Goal: Task Accomplishment & Management: Use online tool/utility

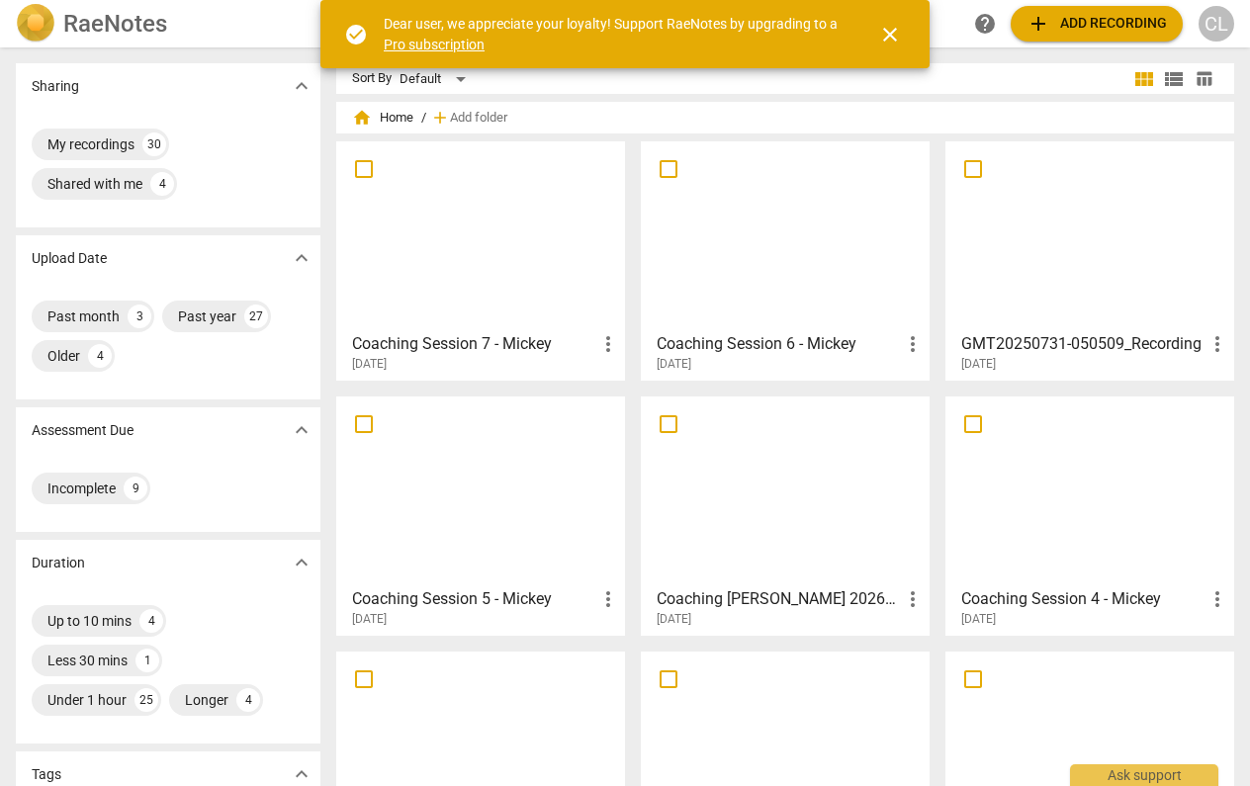
click at [893, 27] on span "close" at bounding box center [890, 35] width 24 height 24
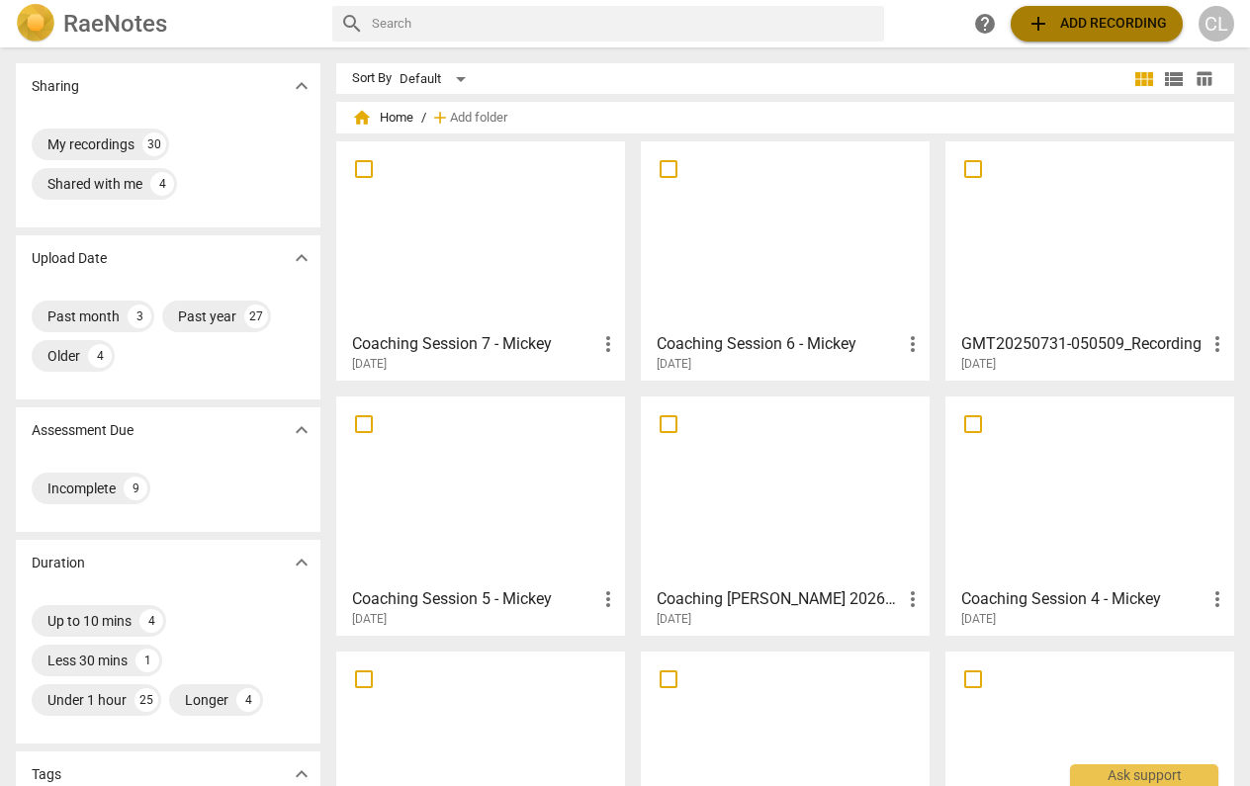
click at [1073, 21] on span "add Add recording" at bounding box center [1097, 24] width 140 height 24
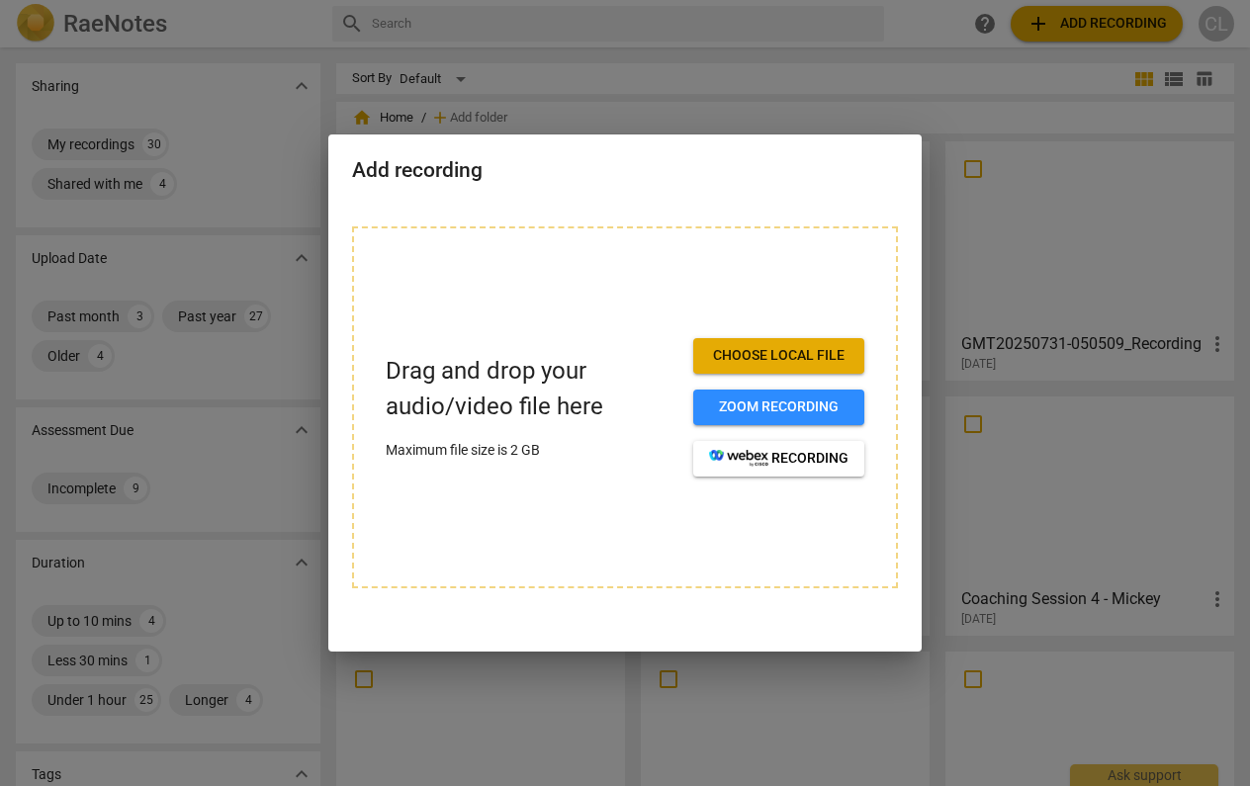
click at [768, 358] on span "Choose local file" at bounding box center [778, 356] width 139 height 20
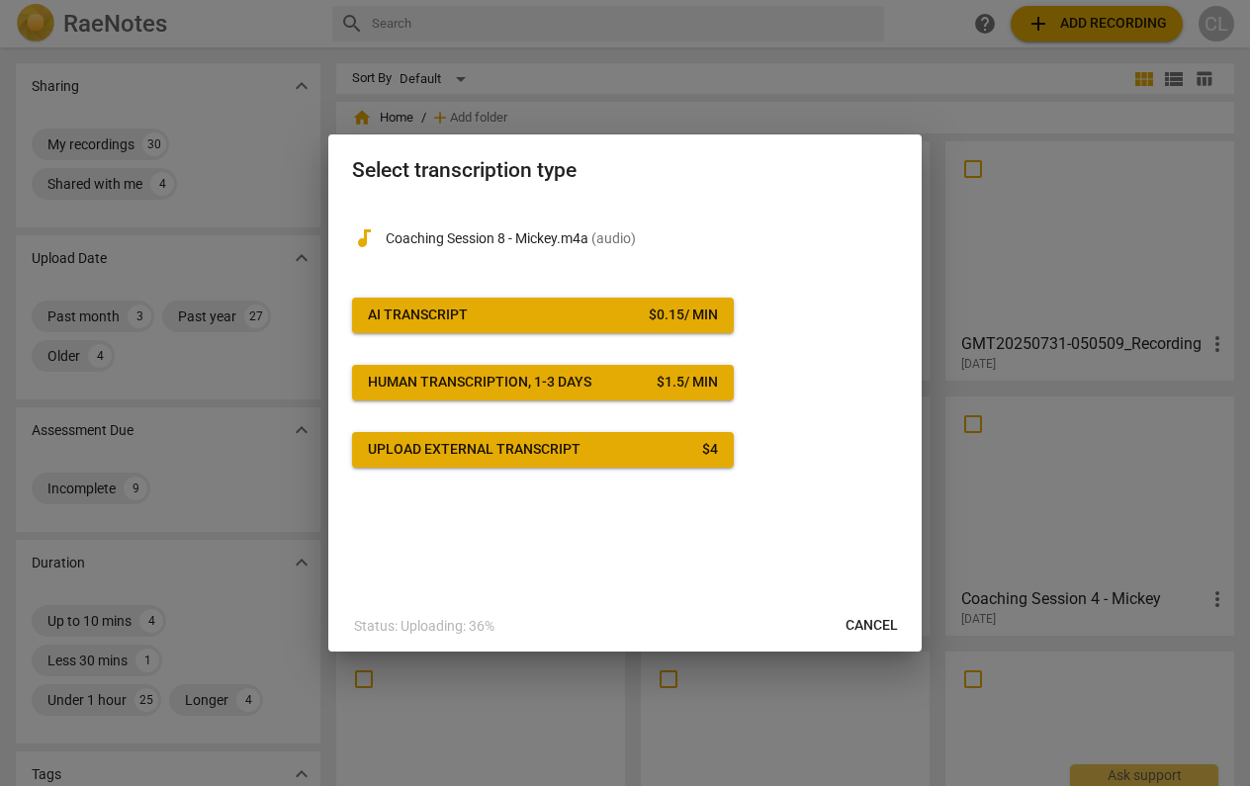
click at [551, 310] on span "AI Transcript $ 0.15 / min" at bounding box center [543, 316] width 350 height 20
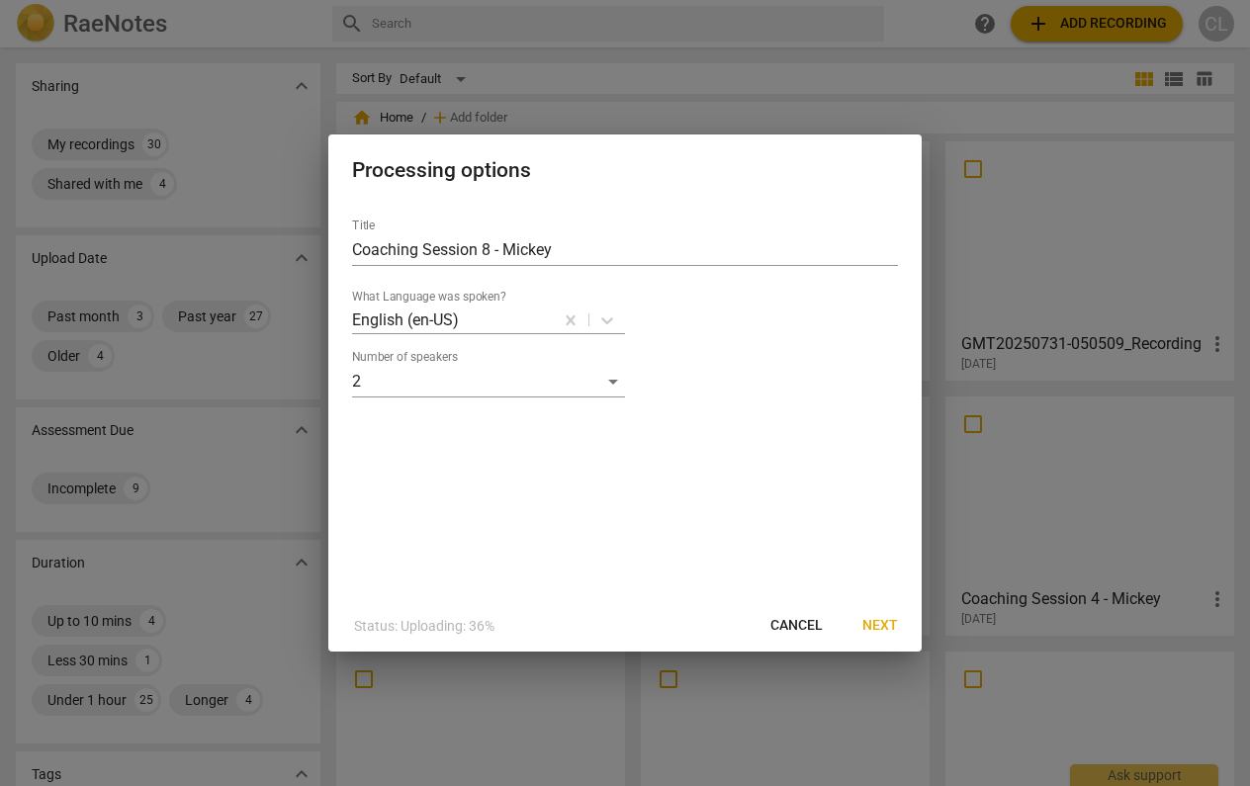
click at [881, 622] on span "Next" at bounding box center [880, 626] width 36 height 20
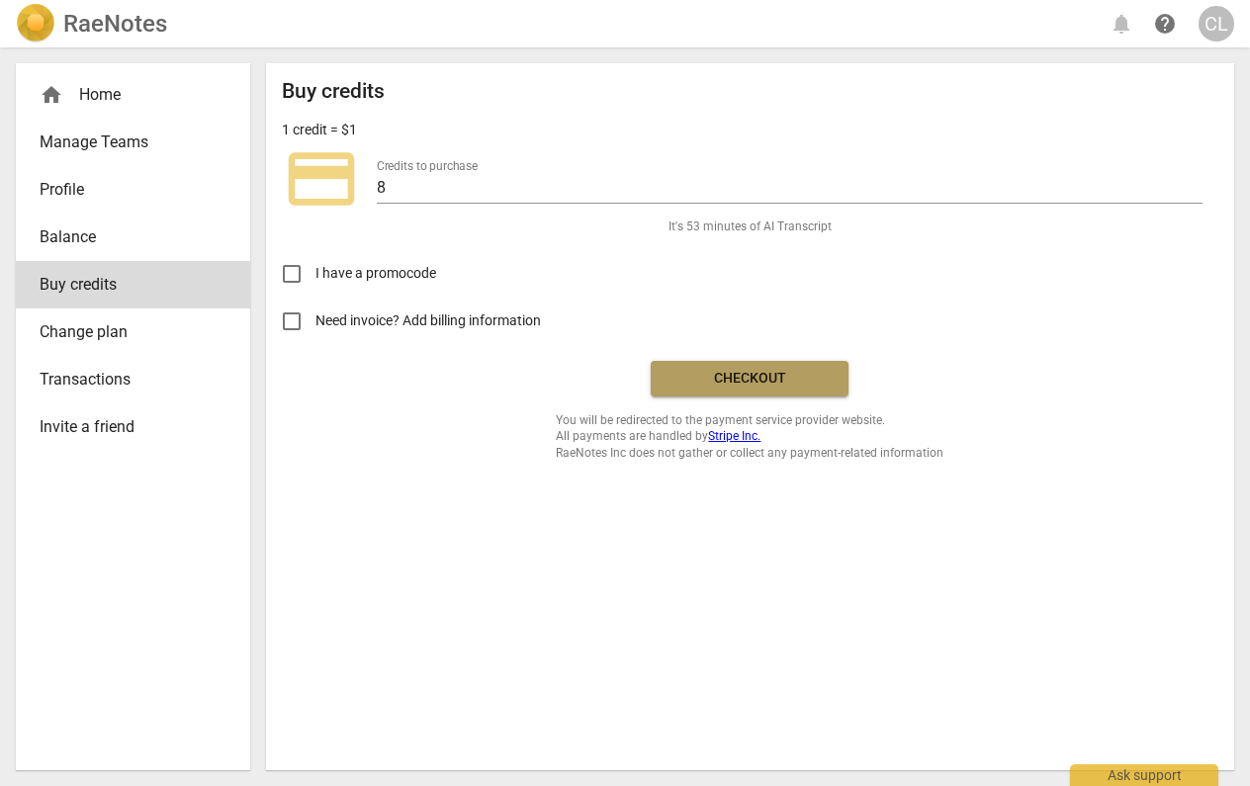
click at [751, 374] on span "Checkout" at bounding box center [750, 379] width 166 height 20
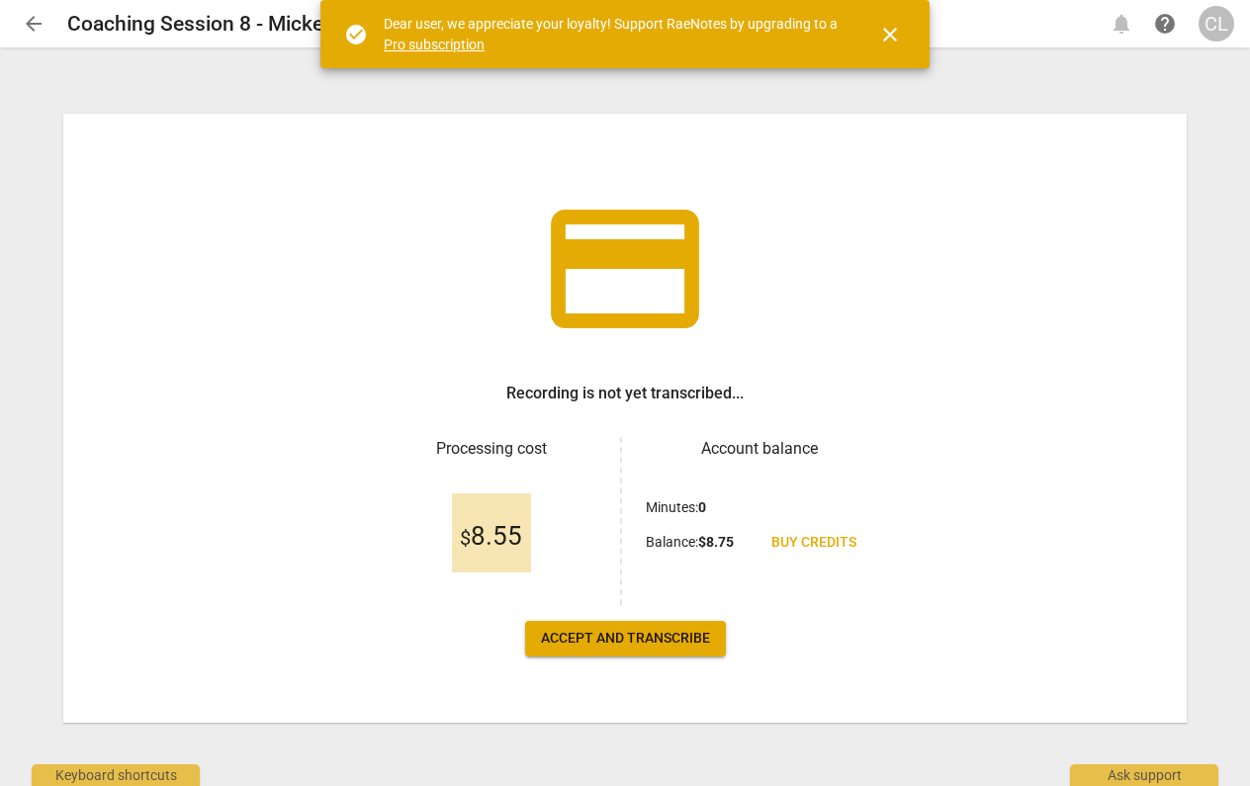
click at [650, 637] on span "Accept and transcribe" at bounding box center [625, 639] width 169 height 20
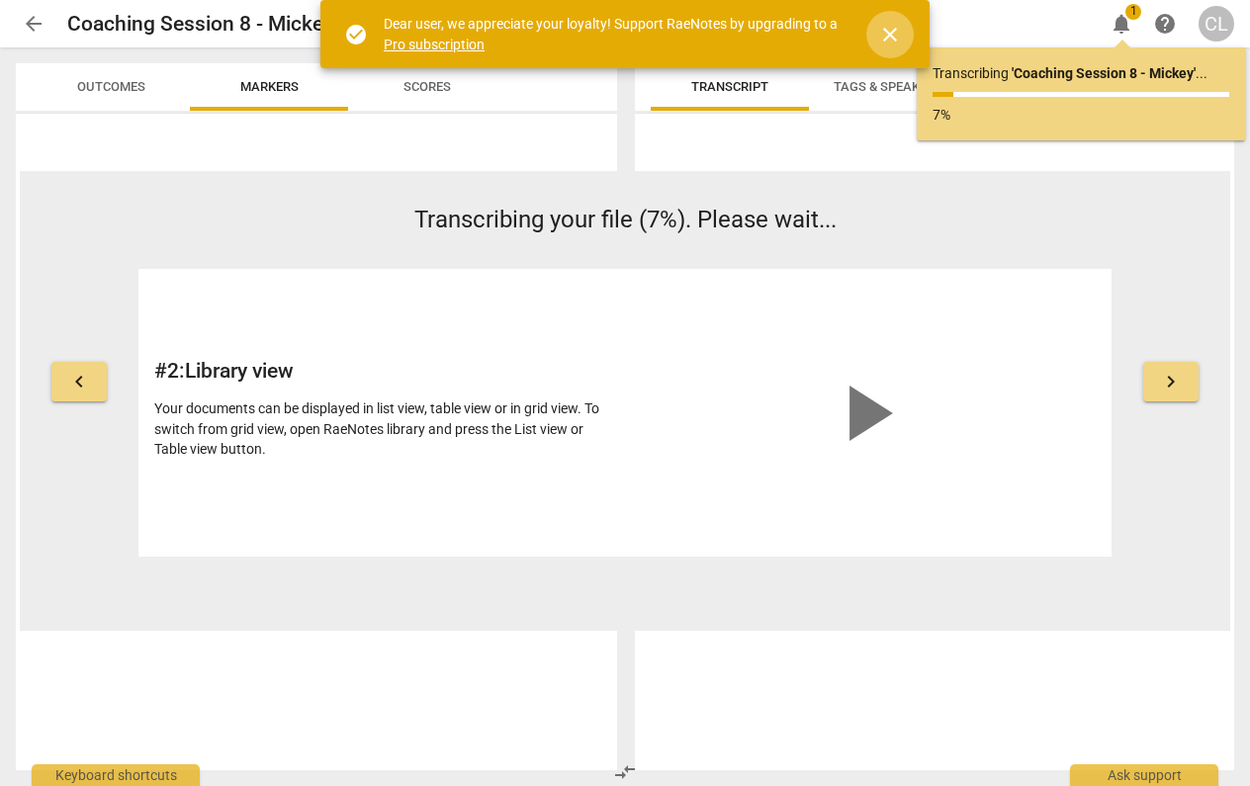
click at [886, 35] on span "close" at bounding box center [890, 35] width 24 height 24
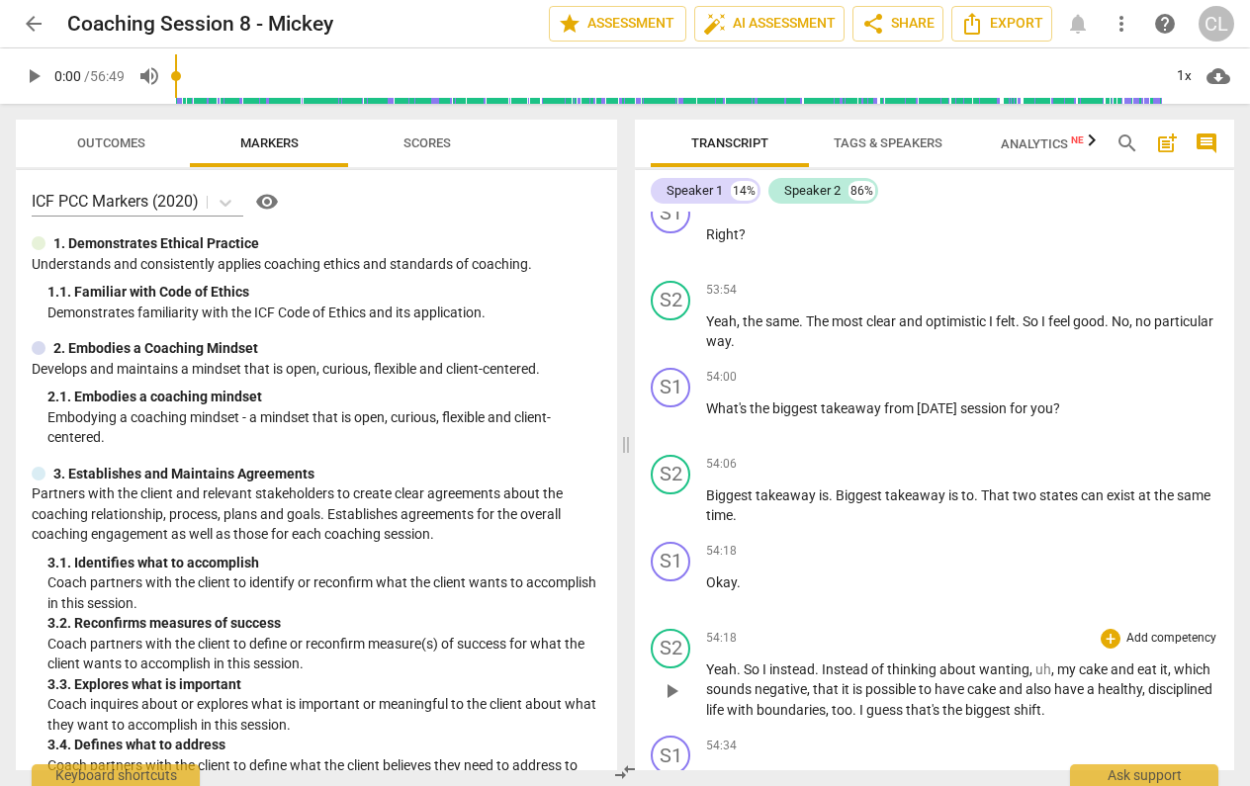
scroll to position [33656, 0]
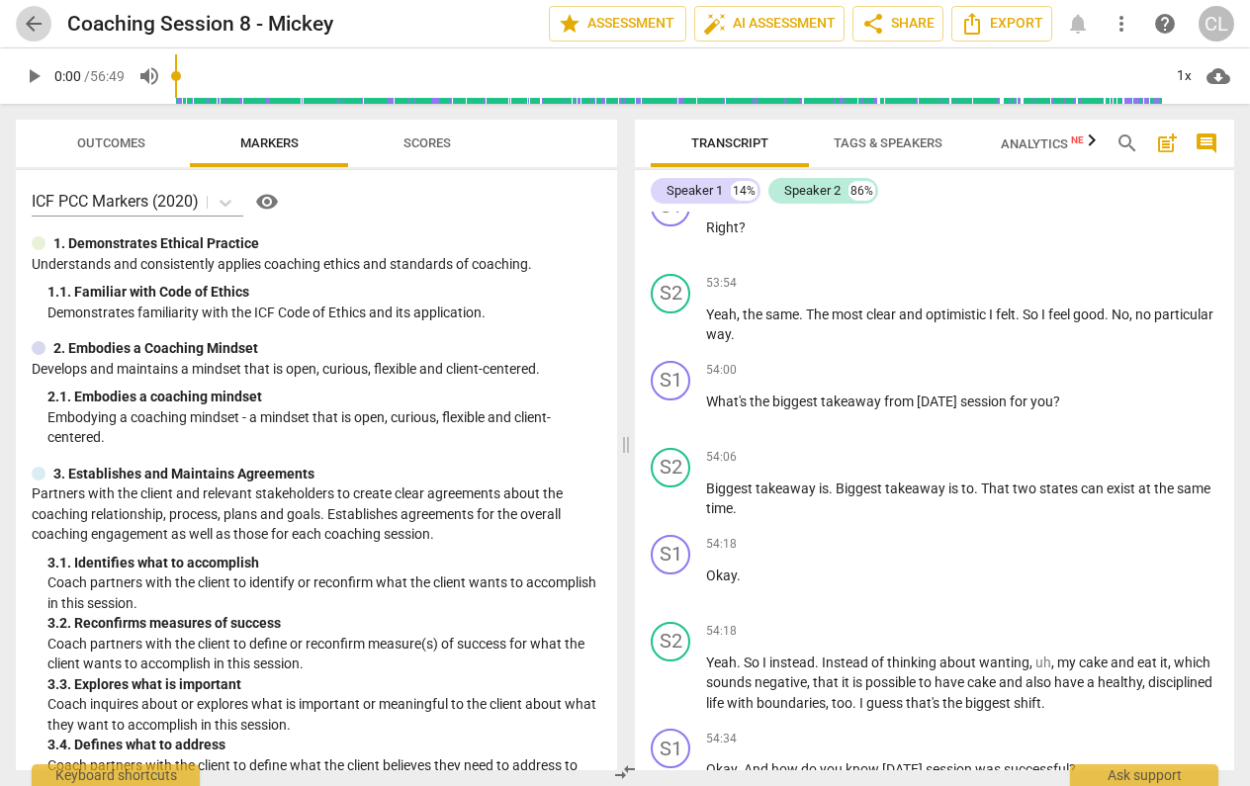
click at [34, 17] on span "arrow_back" at bounding box center [34, 24] width 24 height 24
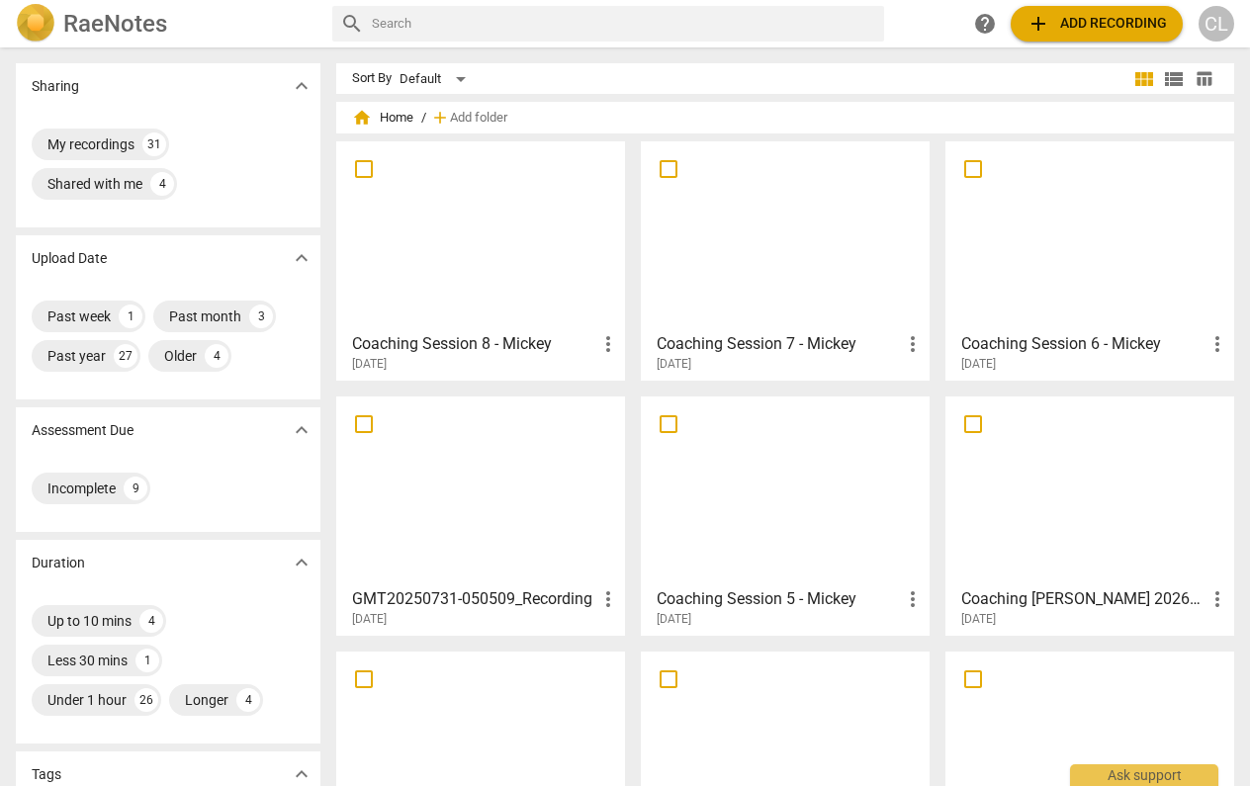
click at [795, 322] on div at bounding box center [785, 235] width 275 height 175
click at [1083, 275] on div at bounding box center [1089, 235] width 275 height 175
click at [502, 257] on div at bounding box center [480, 235] width 275 height 175
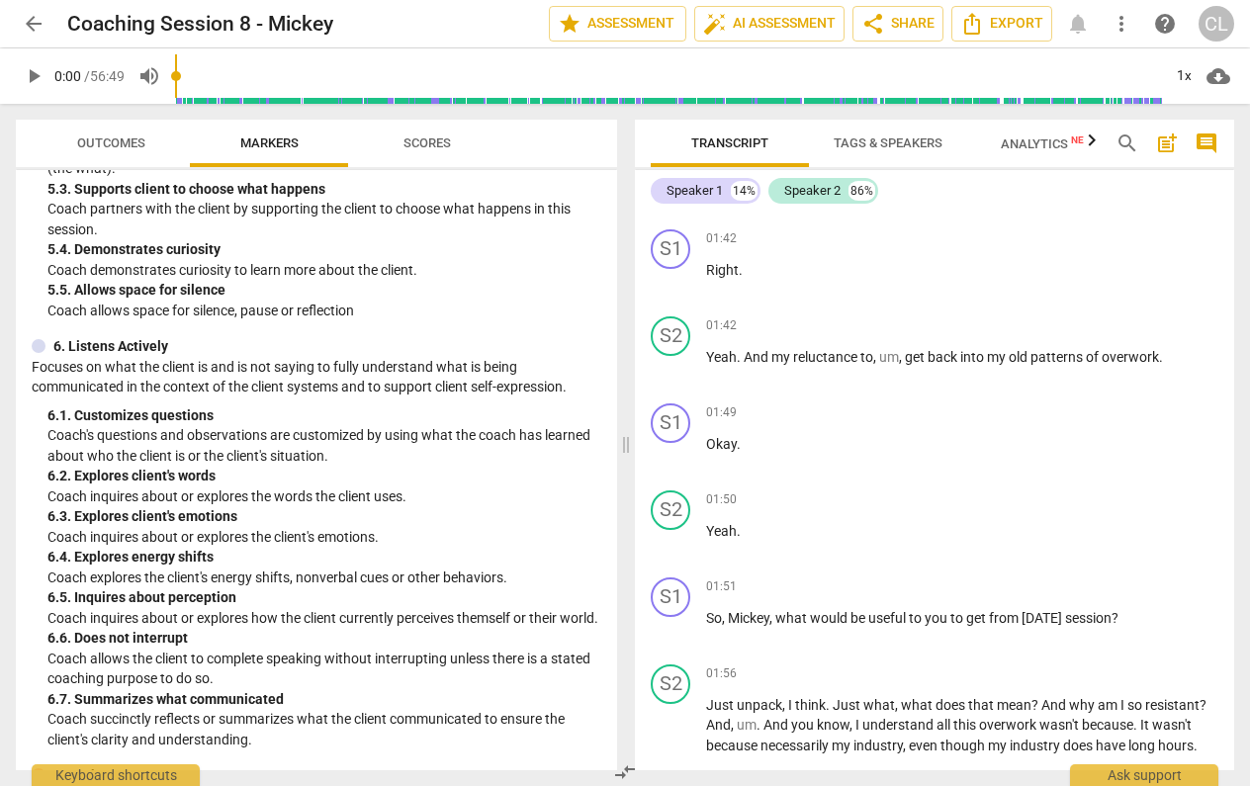
scroll to position [1106, 0]
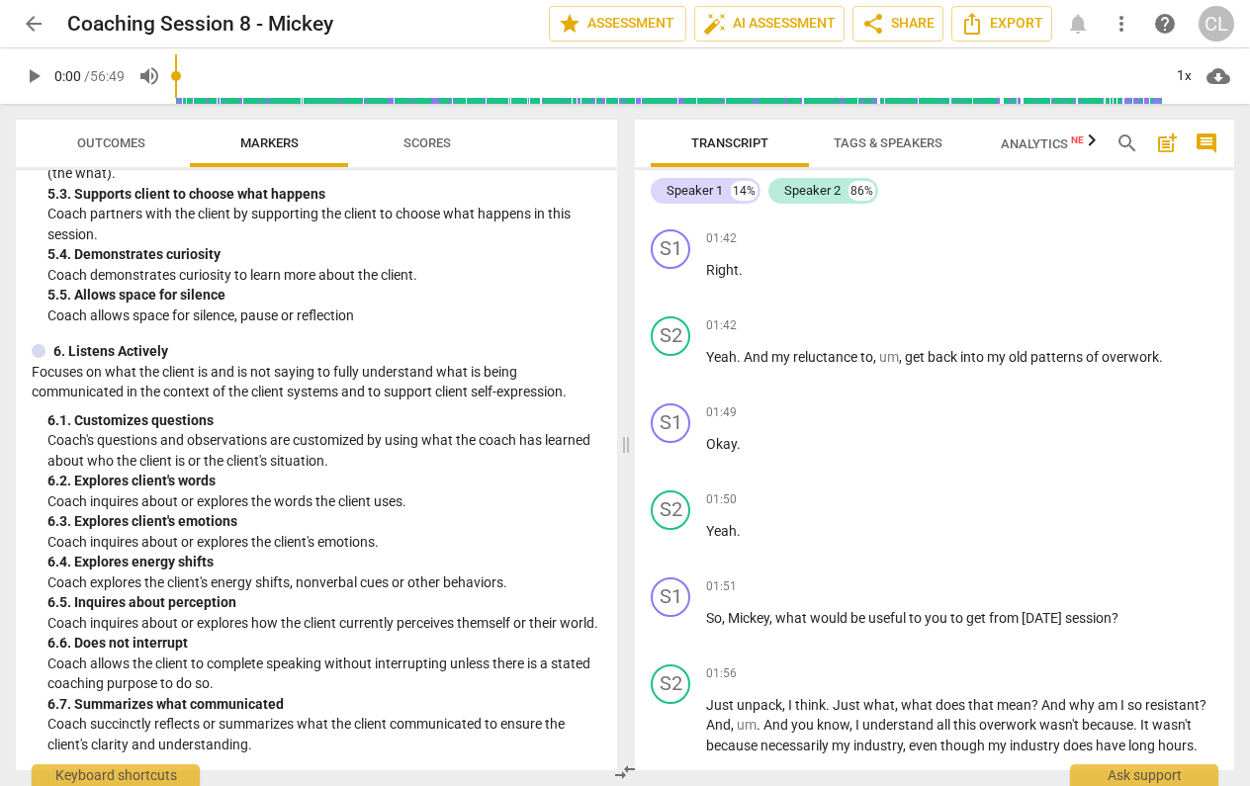
drag, startPoint x: 179, startPoint y: 597, endPoint x: 168, endPoint y: 622, distance: 27.0
click at [168, 617] on p "Coach inquires about or explores how the client currently perceives themself or…" at bounding box center [324, 623] width 554 height 21
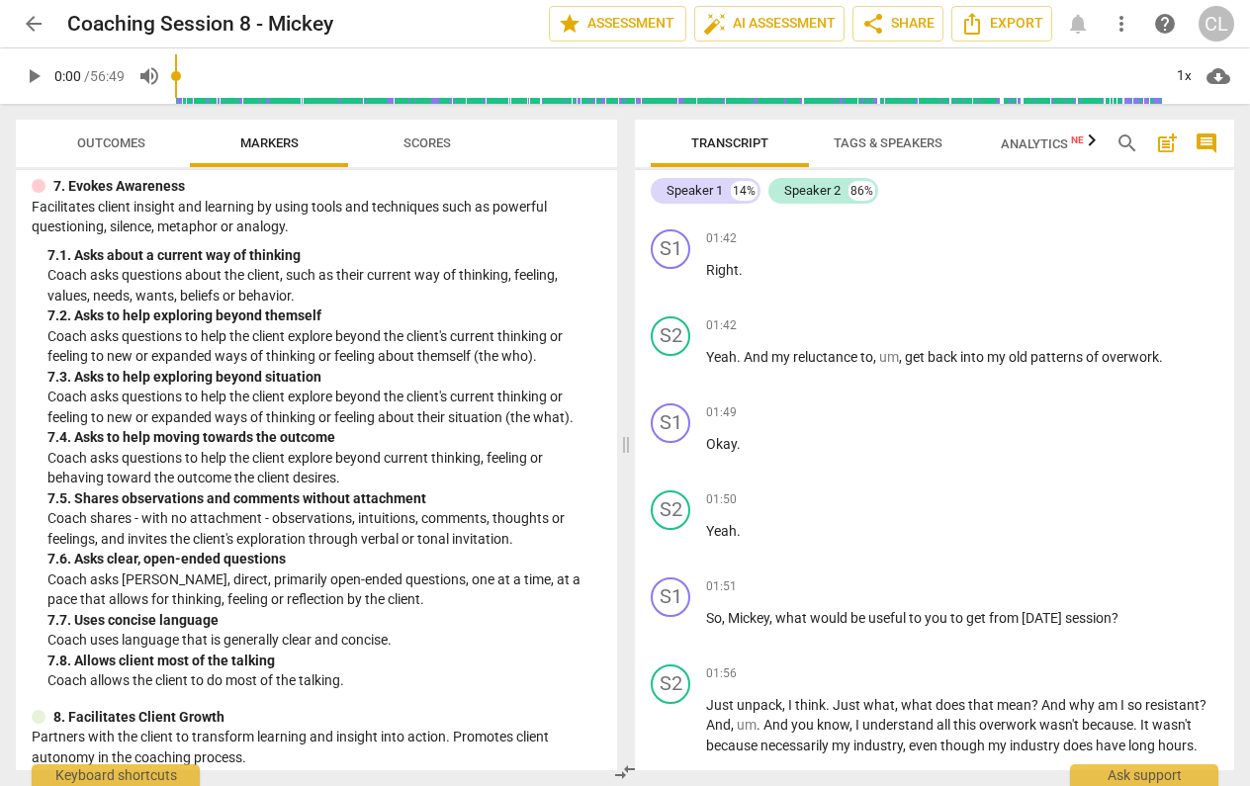
scroll to position [1731, 0]
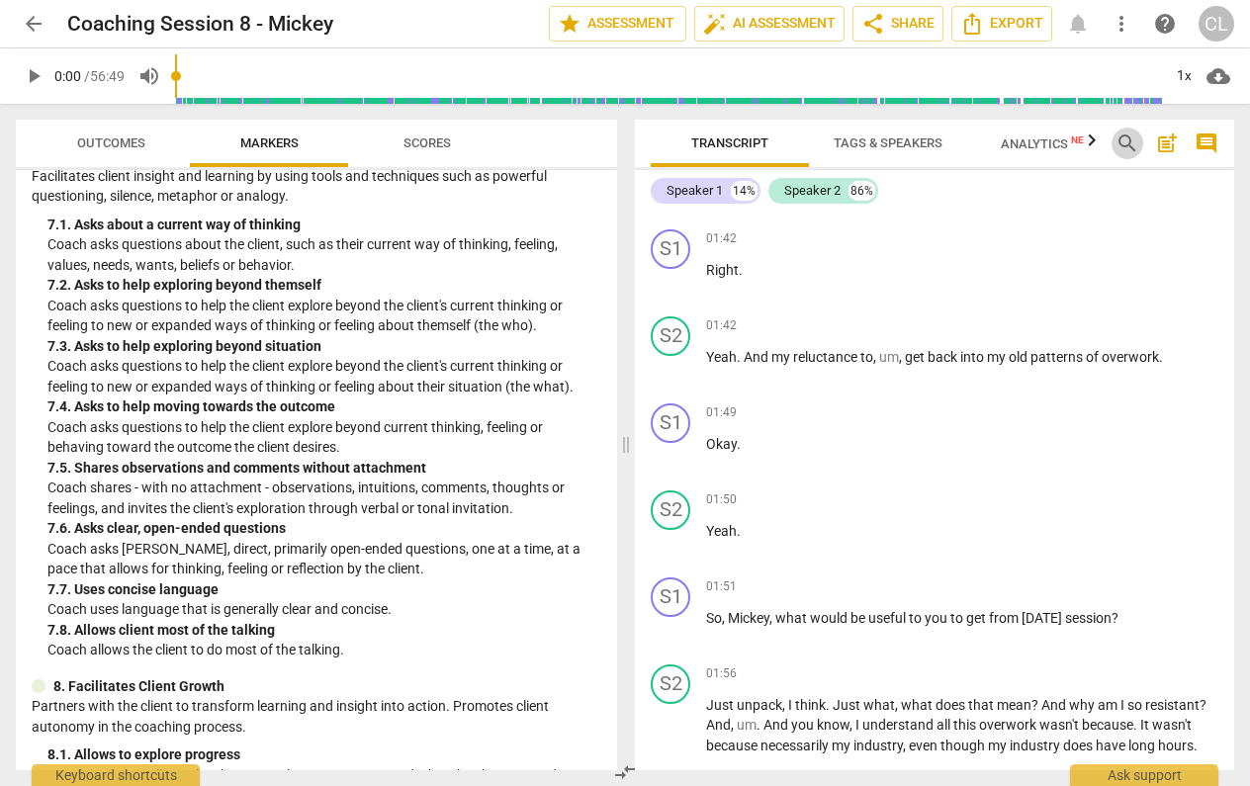
click at [1123, 143] on span "search" at bounding box center [1128, 144] width 24 height 24
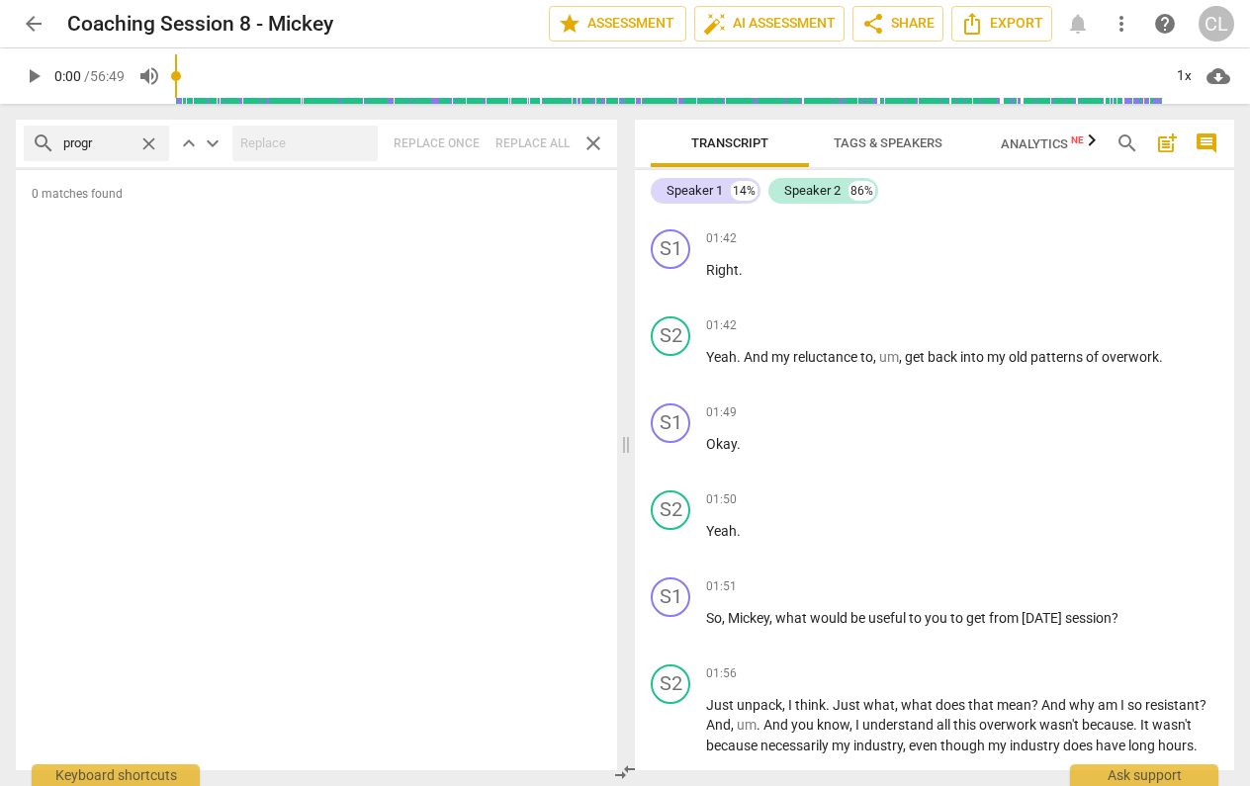
click at [88, 147] on input "progr" at bounding box center [96, 144] width 67 height 32
click at [89, 134] on input "progress" at bounding box center [96, 144] width 67 height 32
click at [87, 137] on input "progress" at bounding box center [96, 144] width 67 height 32
drag, startPoint x: 108, startPoint y: 130, endPoint x: 111, endPoint y: 144, distance: 15.1
click at [111, 144] on input "progress" at bounding box center [96, 144] width 67 height 32
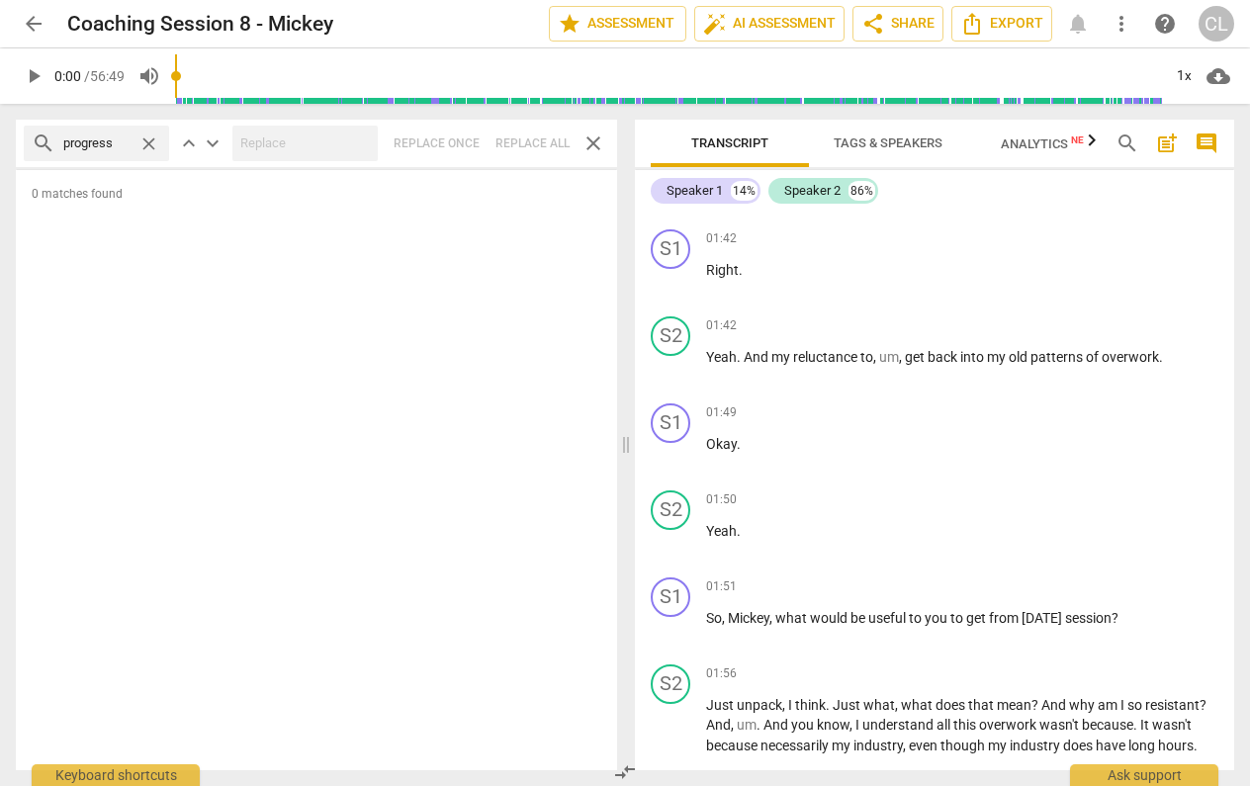
click at [111, 144] on input "progress" at bounding box center [96, 144] width 67 height 32
type input "progress"
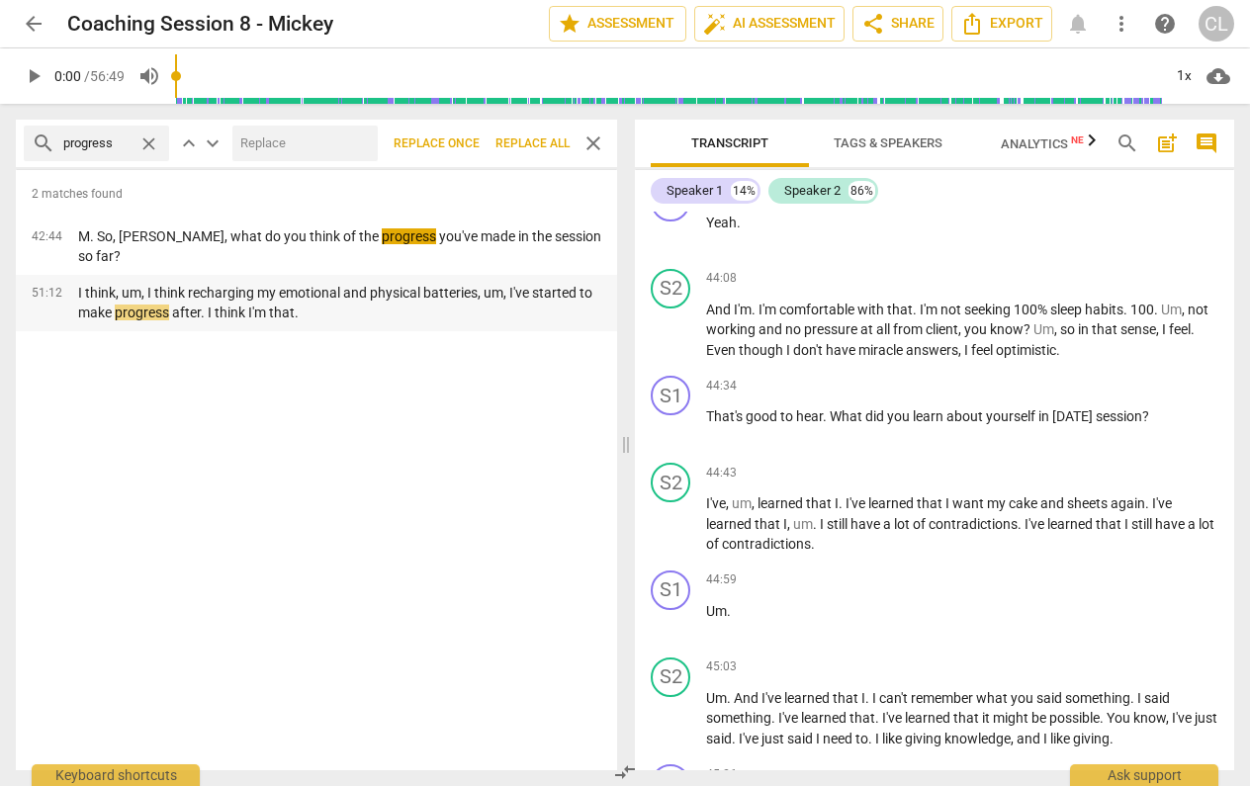
scroll to position [0, 0]
click at [147, 138] on span "close" at bounding box center [148, 144] width 21 height 21
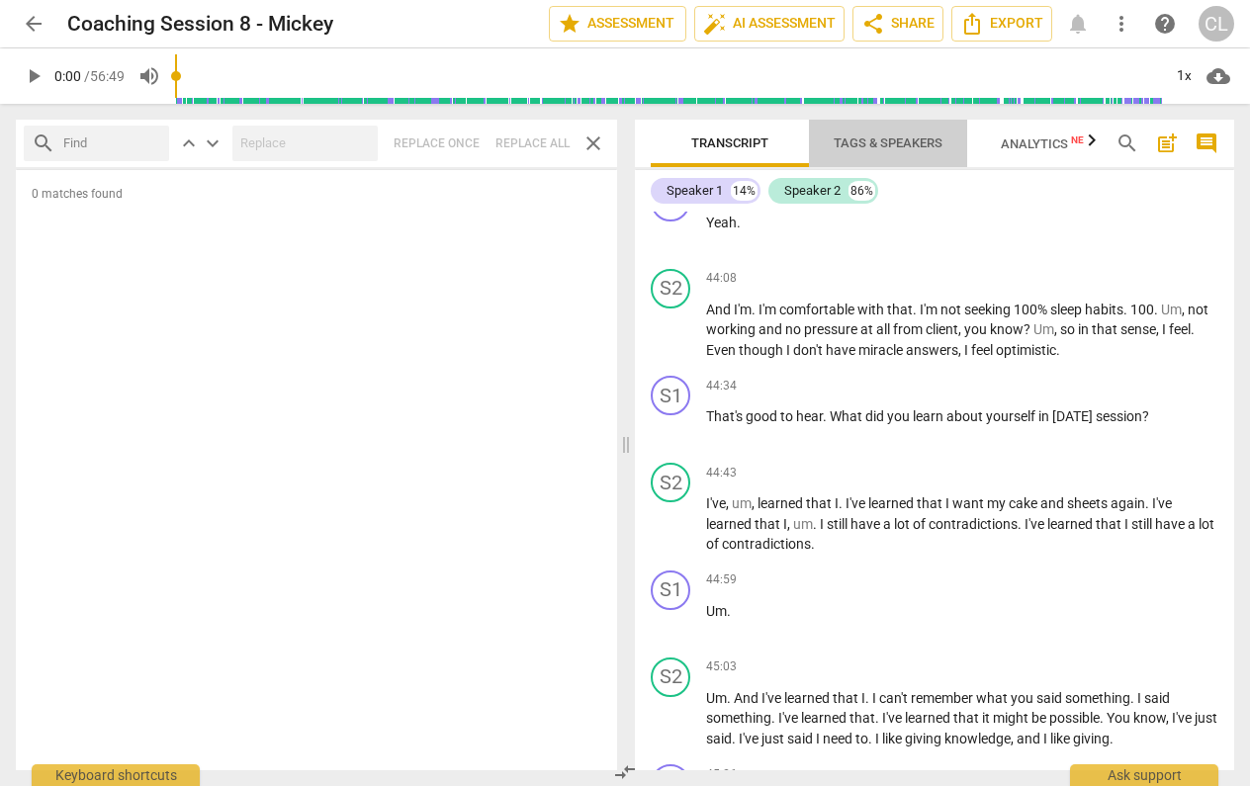
click at [884, 143] on span "Tags & Speakers" at bounding box center [888, 142] width 109 height 15
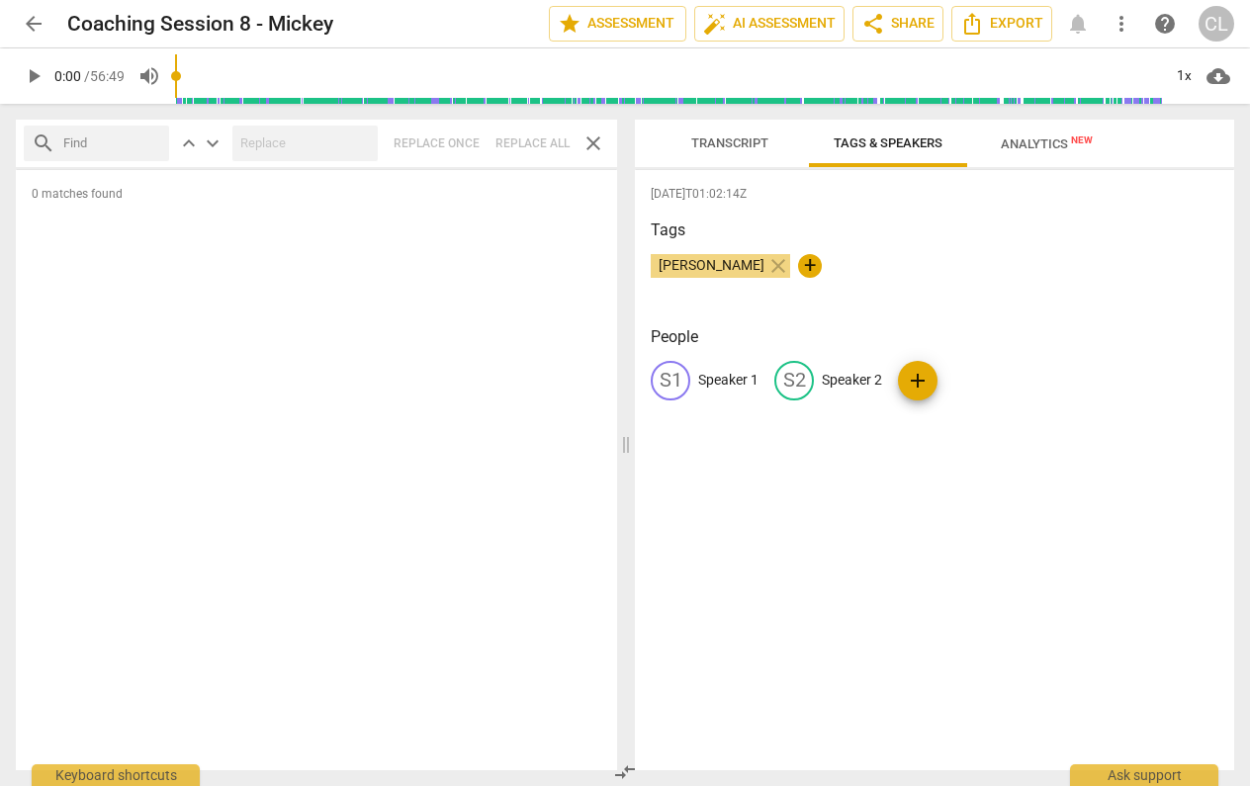
click at [759, 119] on div "Transcript Tags & Speakers Analytics New Speaker 1 14% Speaker 2 86% S1 play_ar…" at bounding box center [938, 445] width 623 height 682
click at [736, 151] on span "Transcript" at bounding box center [730, 144] width 125 height 27
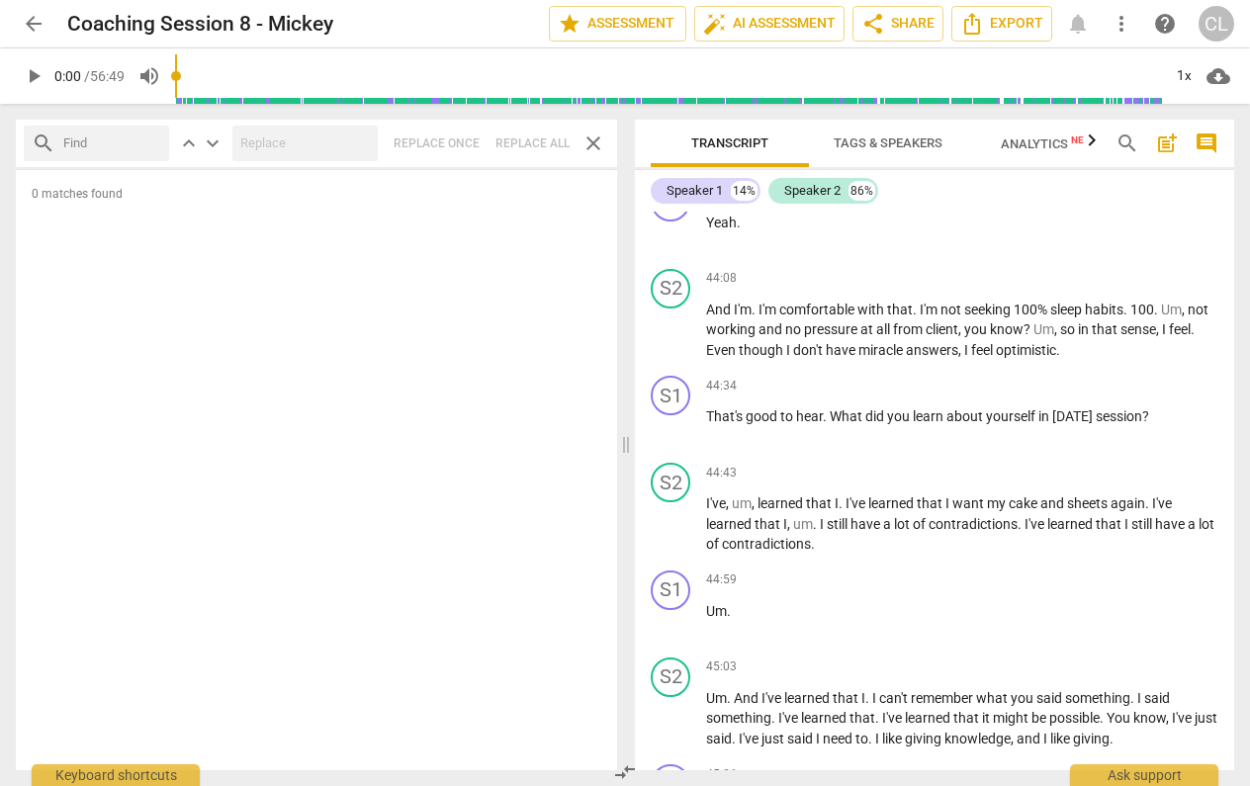
click at [588, 145] on span "close" at bounding box center [594, 144] width 24 height 24
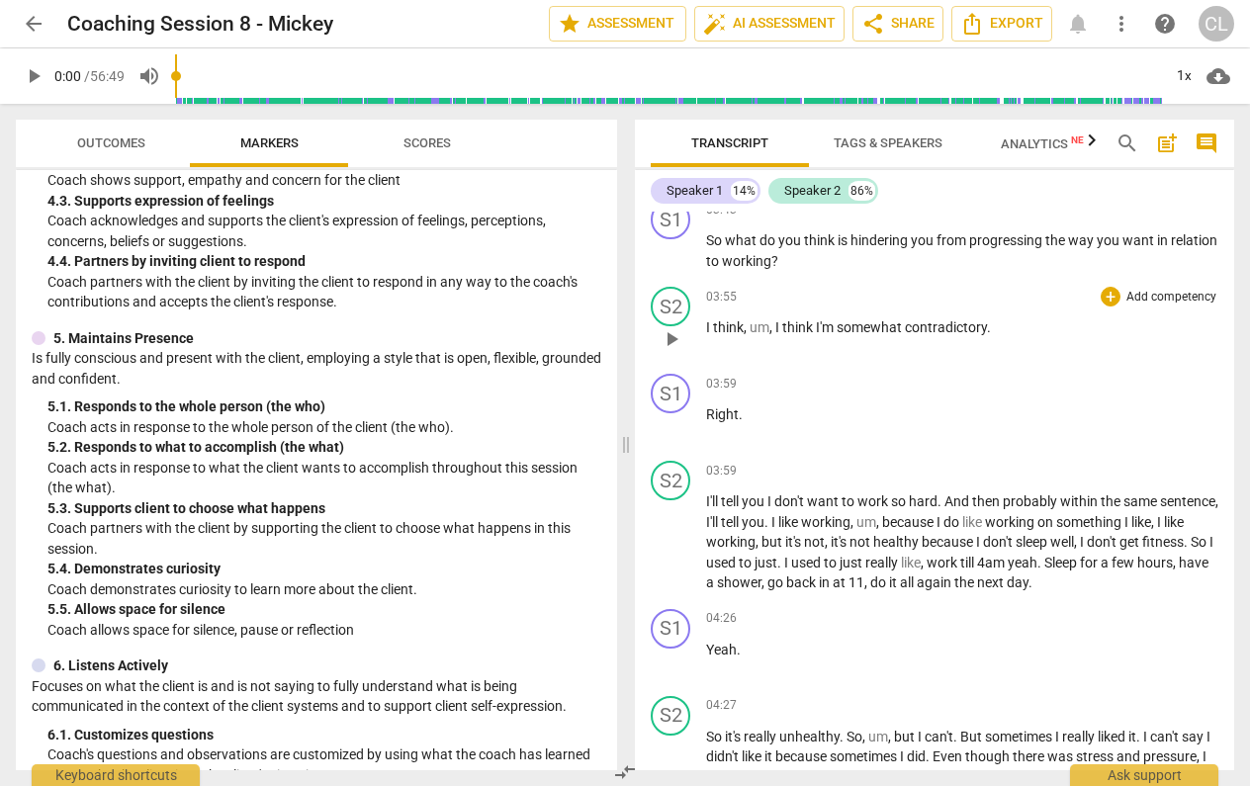
scroll to position [3568, 0]
click at [1039, 143] on span "Analytics New" at bounding box center [1047, 143] width 92 height 15
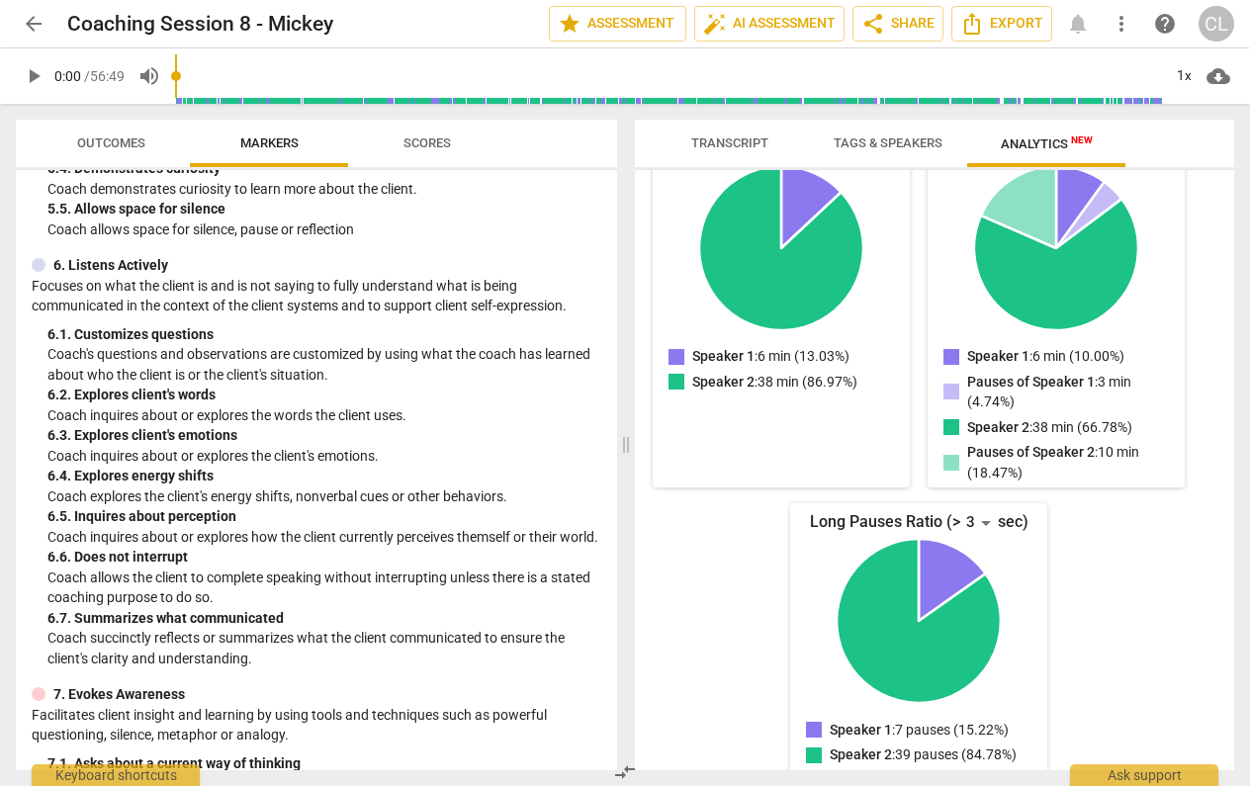
scroll to position [1187, 0]
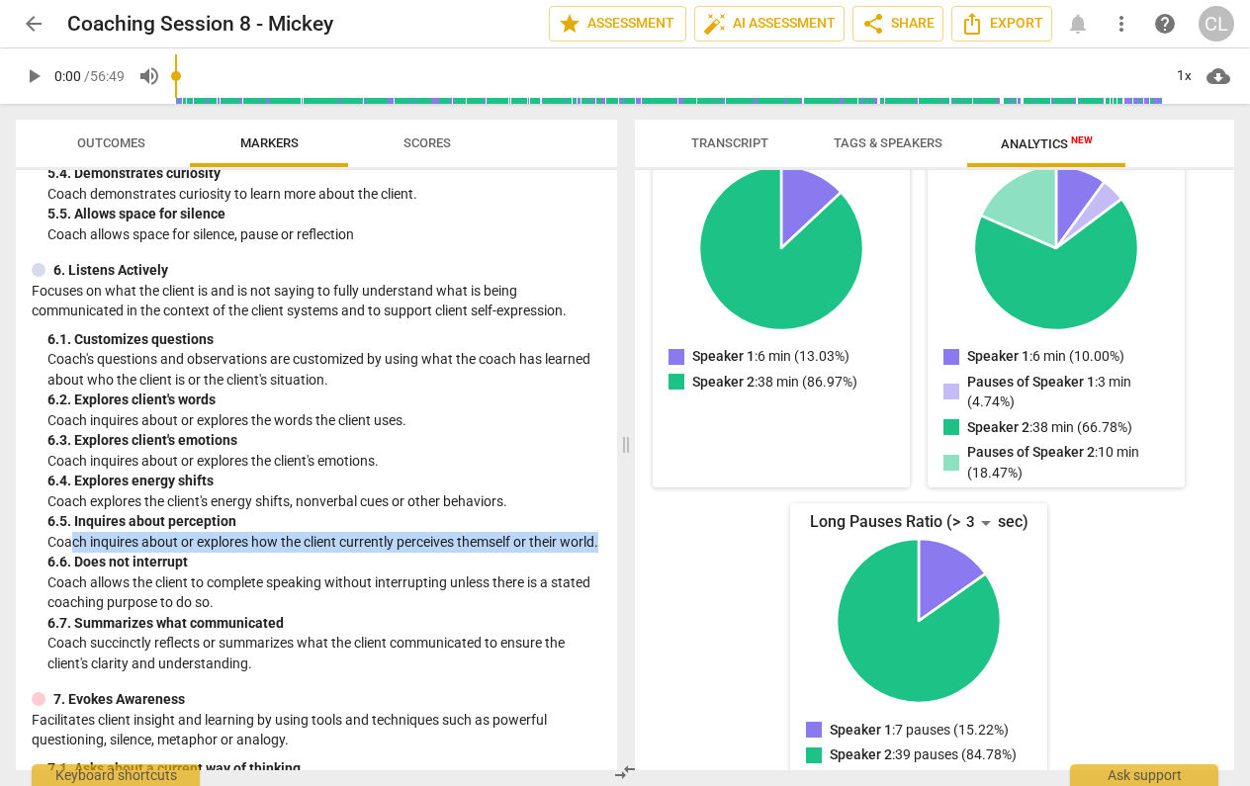
drag, startPoint x: 70, startPoint y: 510, endPoint x: 386, endPoint y: 532, distance: 316.2
click at [386, 532] on p "Coach inquires about or explores how the client currently perceives themself or…" at bounding box center [324, 542] width 554 height 21
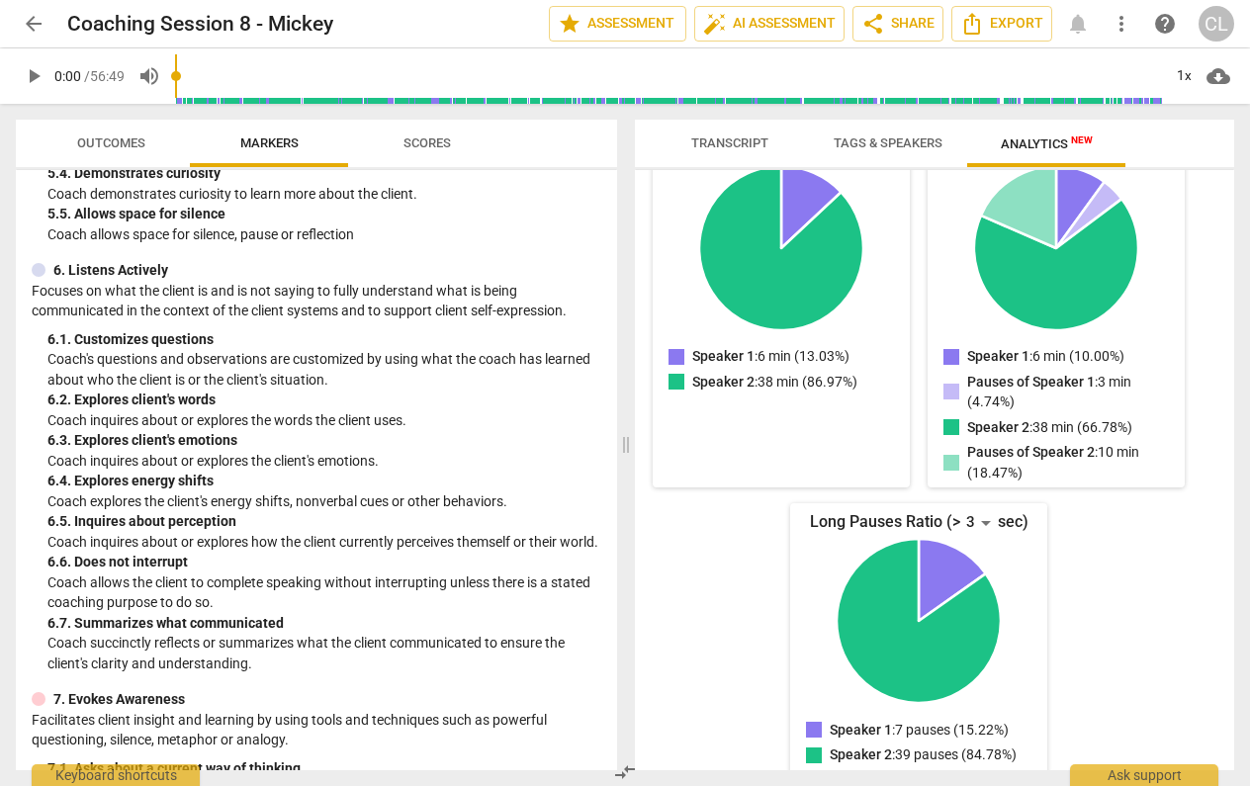
click at [272, 532] on p "Coach inquires about or explores how the client currently perceives themself or…" at bounding box center [324, 542] width 554 height 21
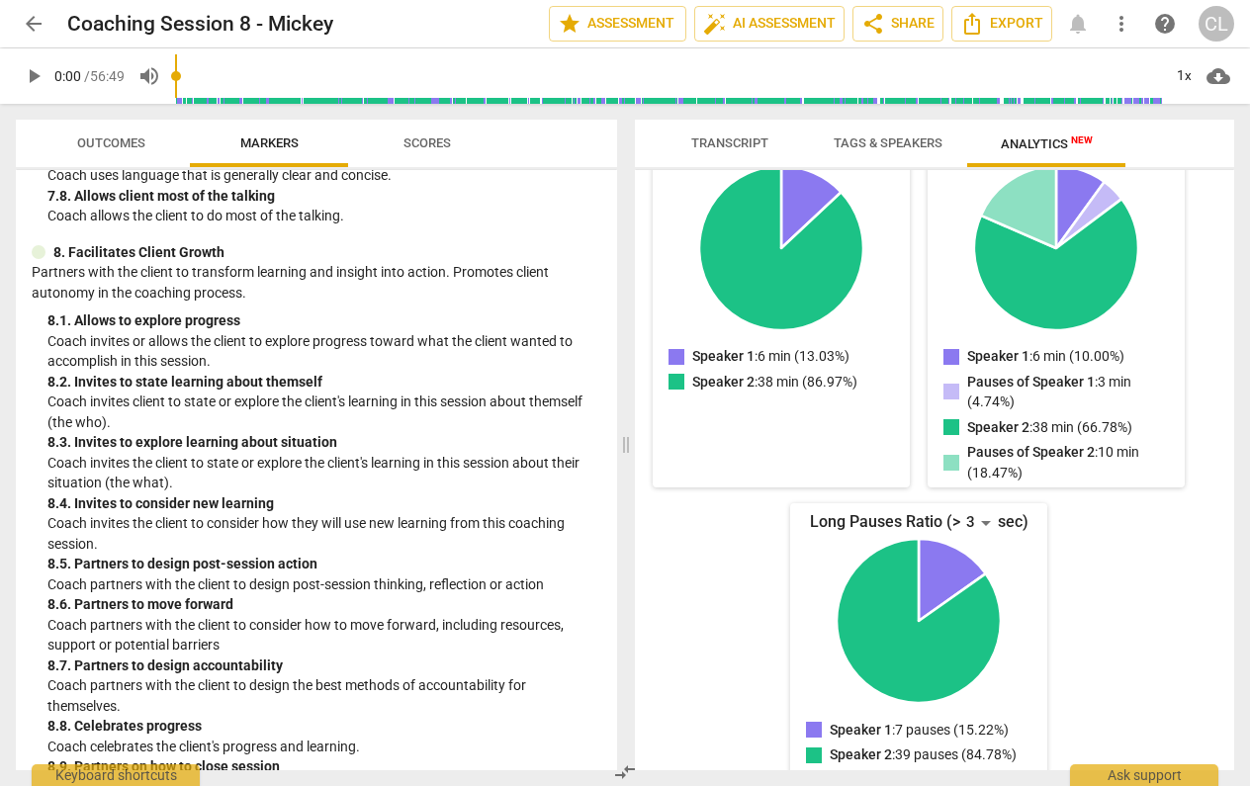
scroll to position [0, 0]
click at [221, 656] on div "8. 7. Partners to design accountability" at bounding box center [324, 666] width 554 height 21
click at [700, 152] on span "Transcript" at bounding box center [730, 144] width 125 height 27
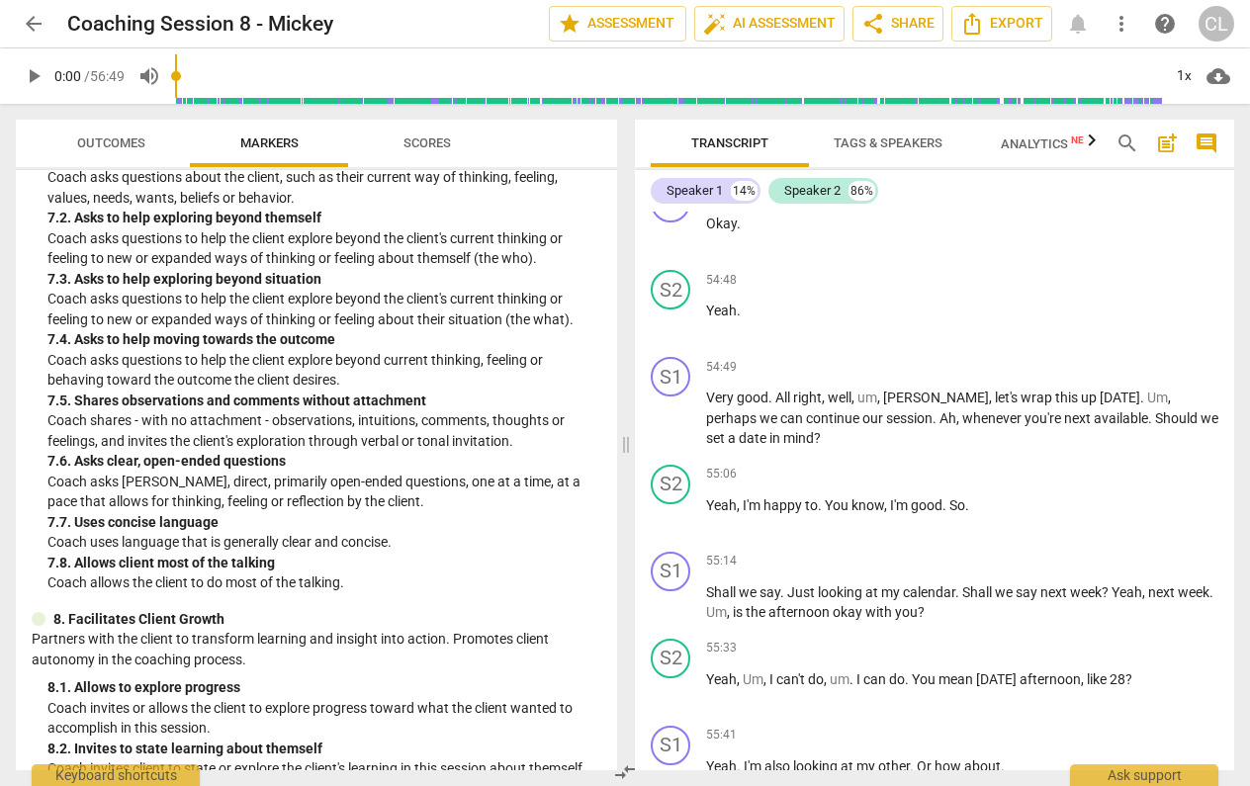
scroll to position [1776, 0]
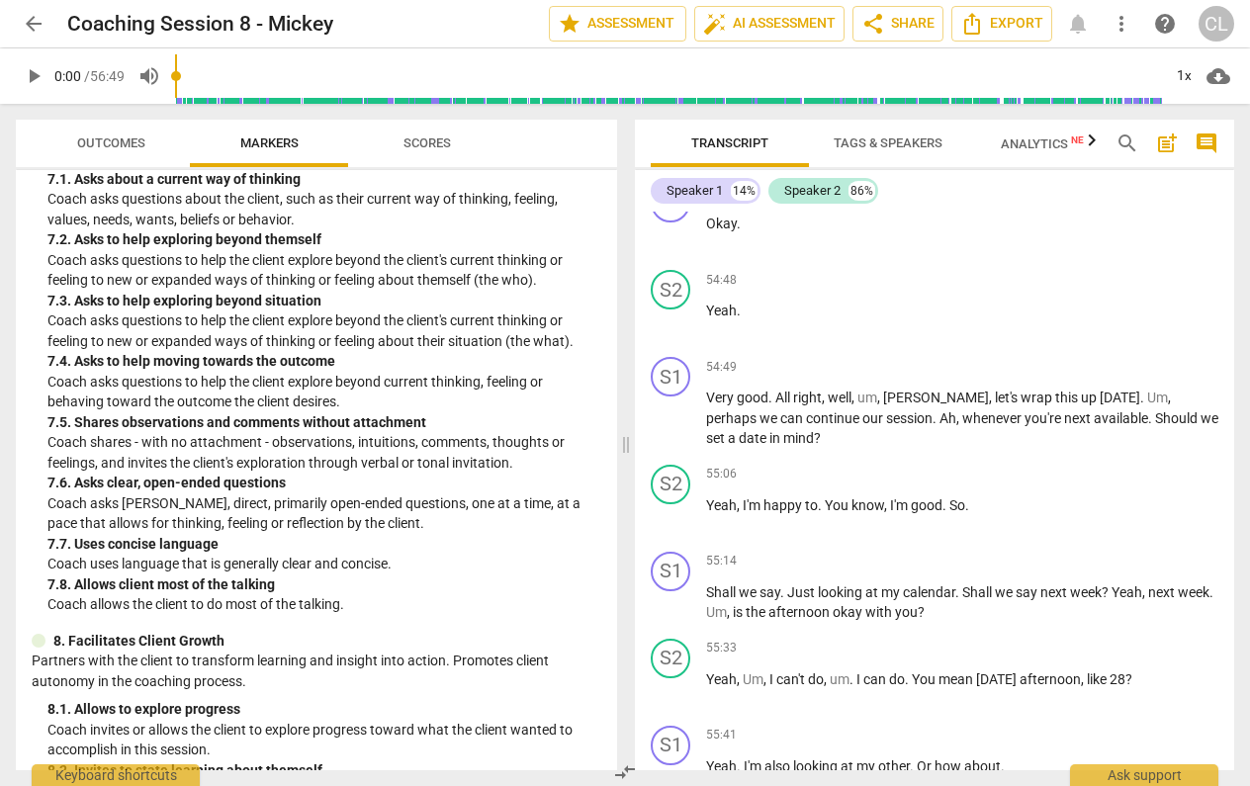
click at [1129, 144] on span "search" at bounding box center [1128, 144] width 24 height 24
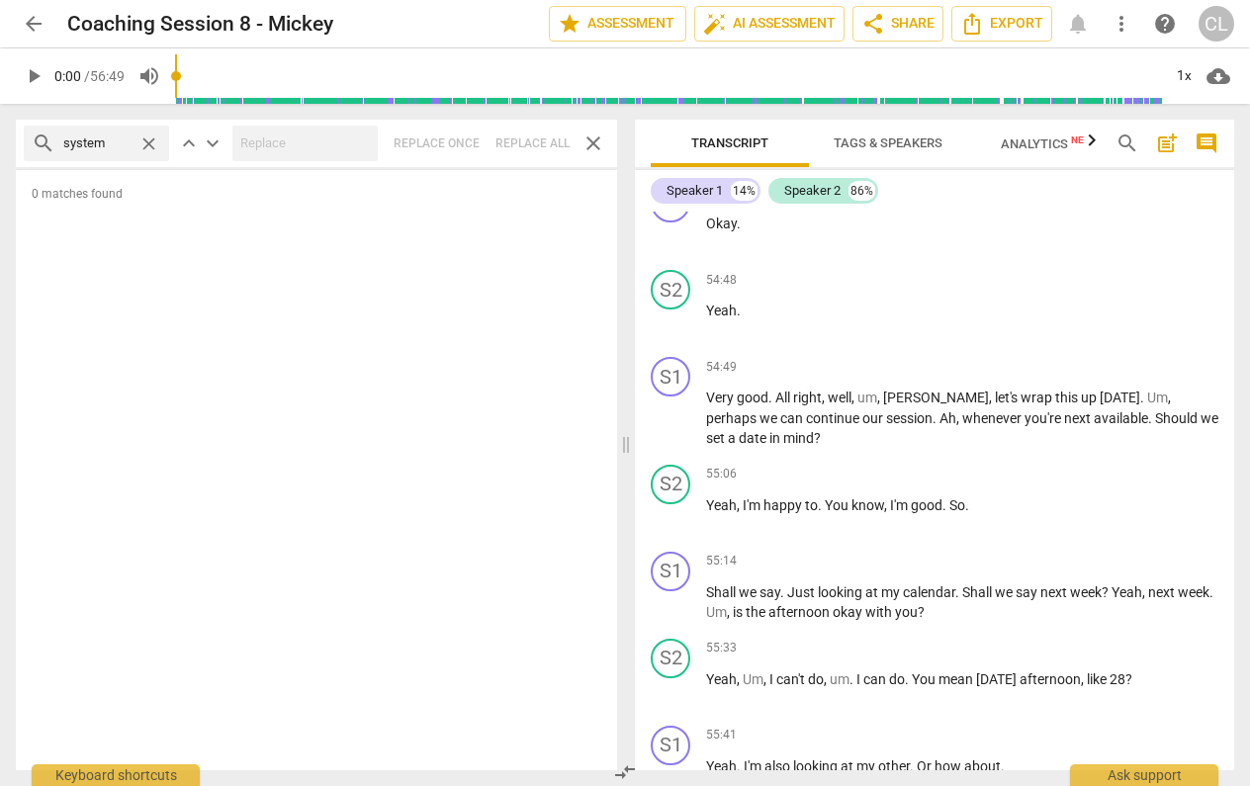
type input "system"
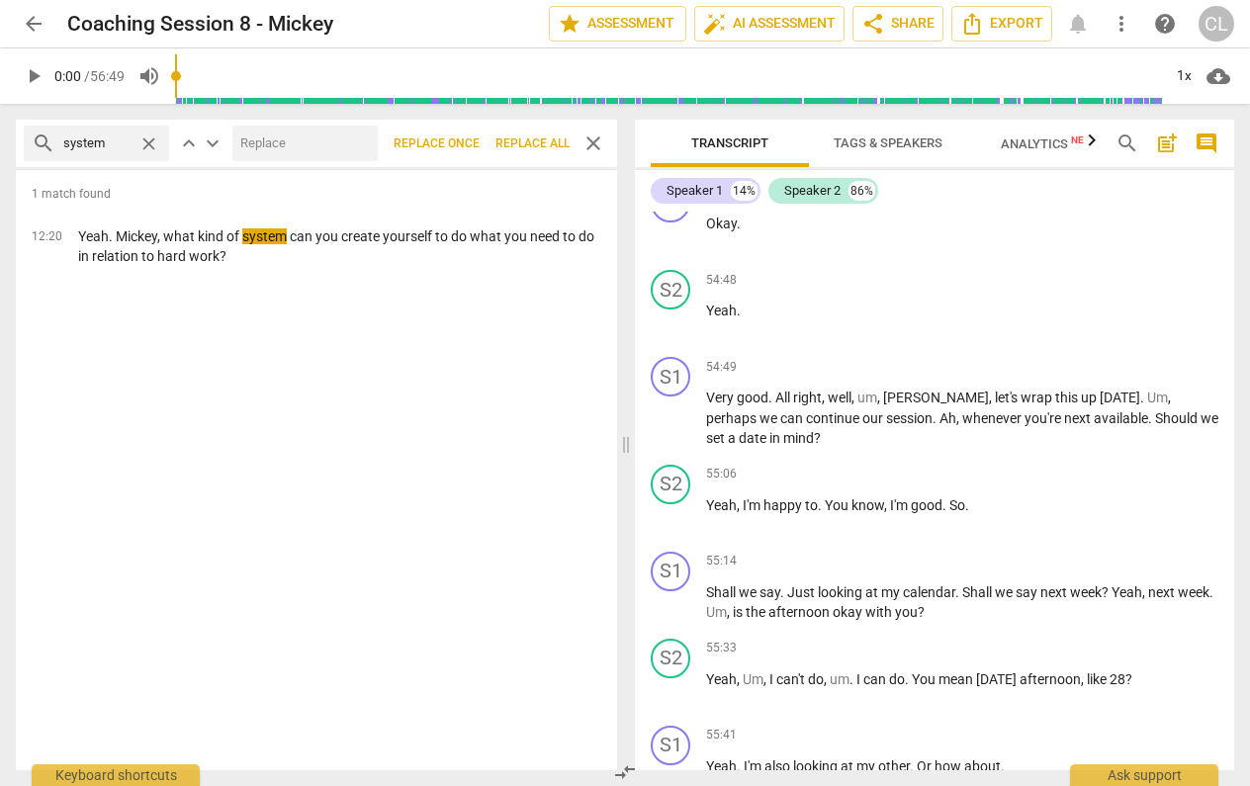
click at [597, 139] on span "close" at bounding box center [594, 144] width 24 height 24
